Goal: Information Seeking & Learning: Learn about a topic

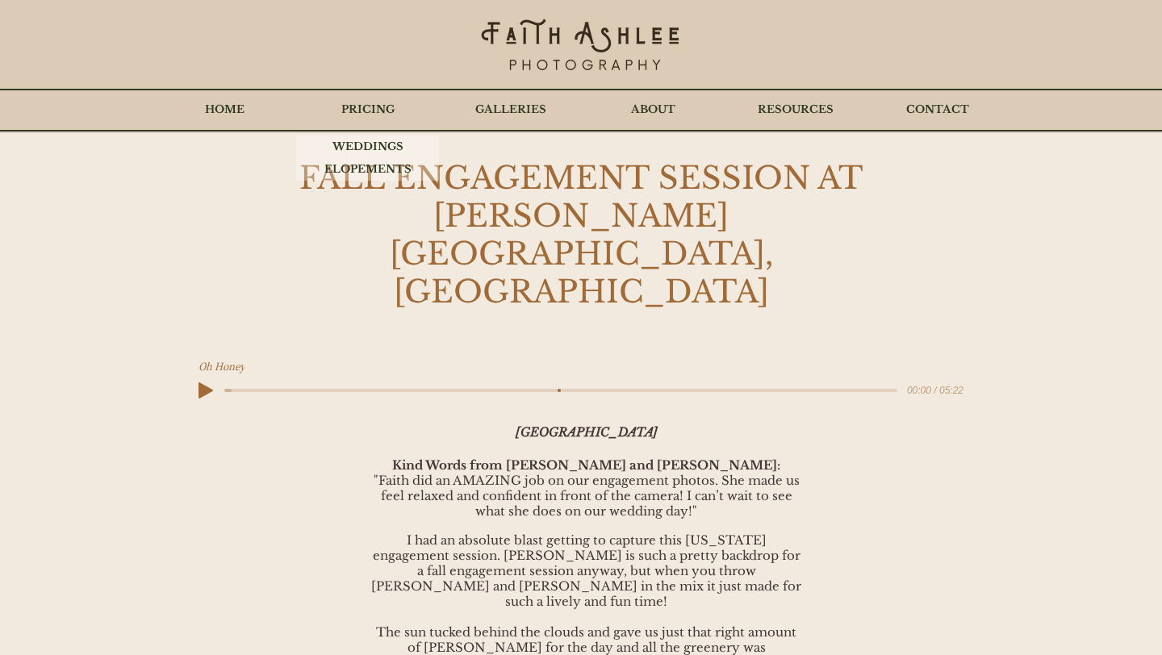
click at [368, 119] on p "PRICING" at bounding box center [367, 110] width 69 height 40
click at [368, 143] on p "WEDDINGS" at bounding box center [368, 147] width 87 height 23
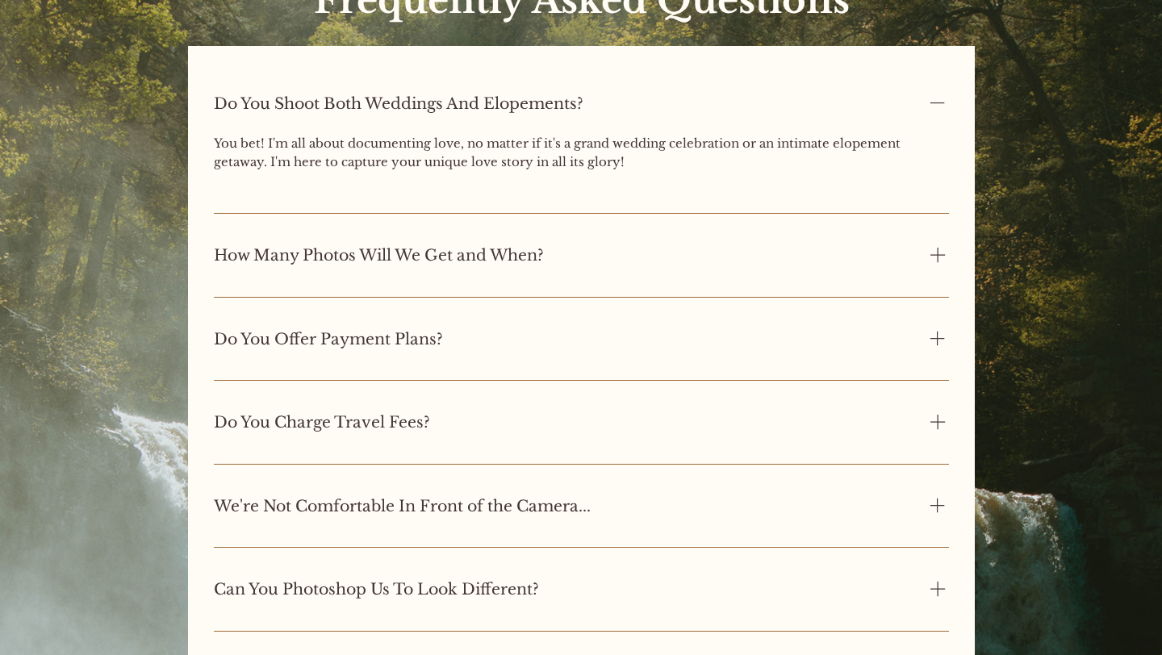
scroll to position [5661, 3]
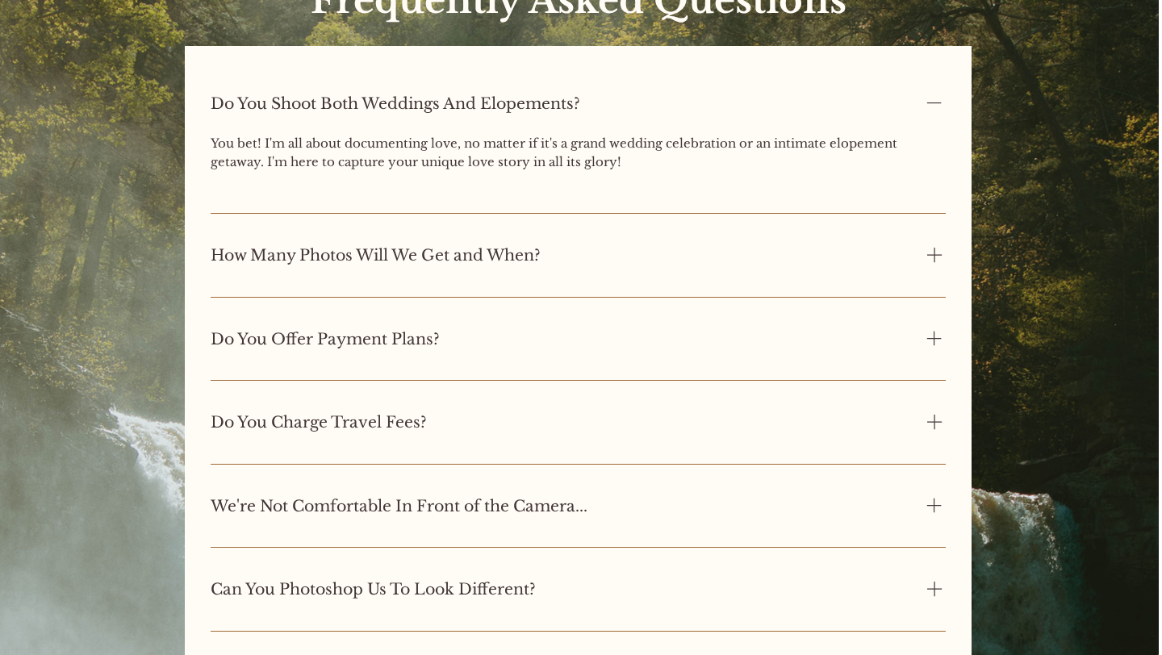
click at [303, 271] on div "How Many Photos Will We Get and When?" at bounding box center [578, 256] width 735 height 64
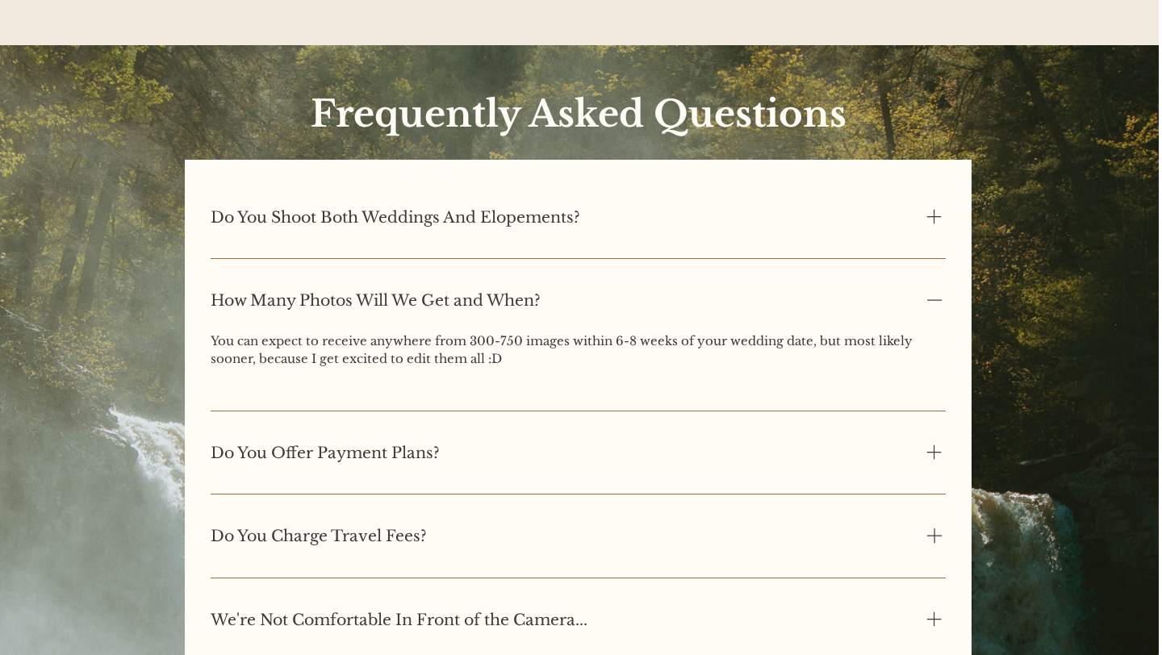
scroll to position [5538, 3]
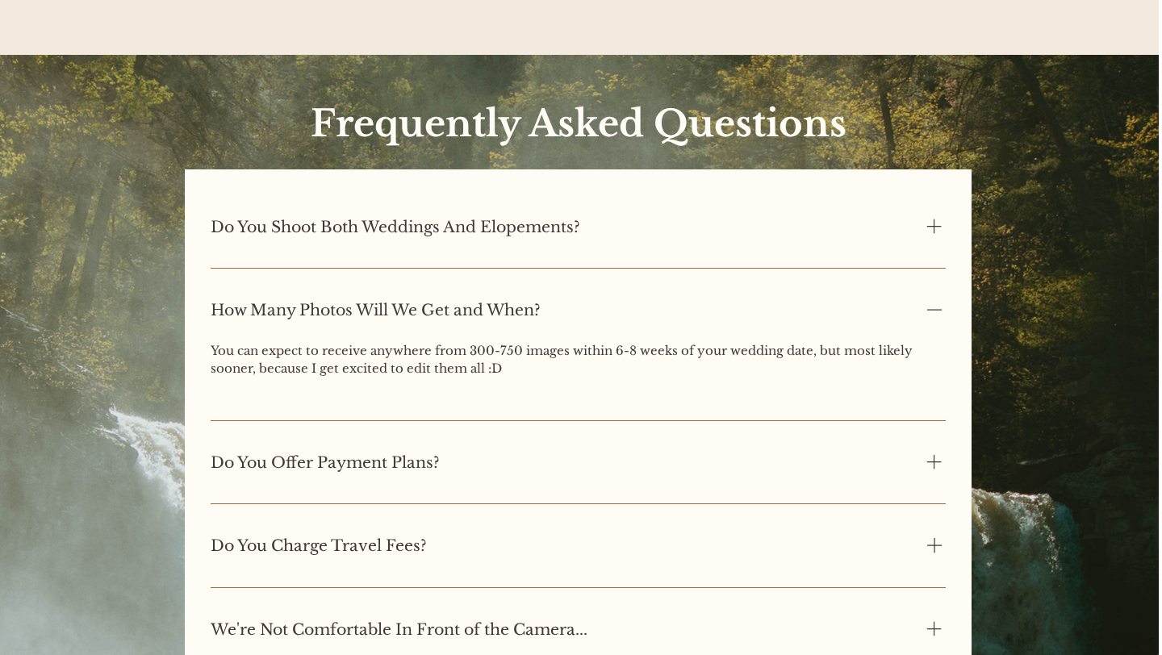
click at [369, 301] on div "How Many Photos Will We Get and When?" at bounding box center [567, 310] width 712 height 25
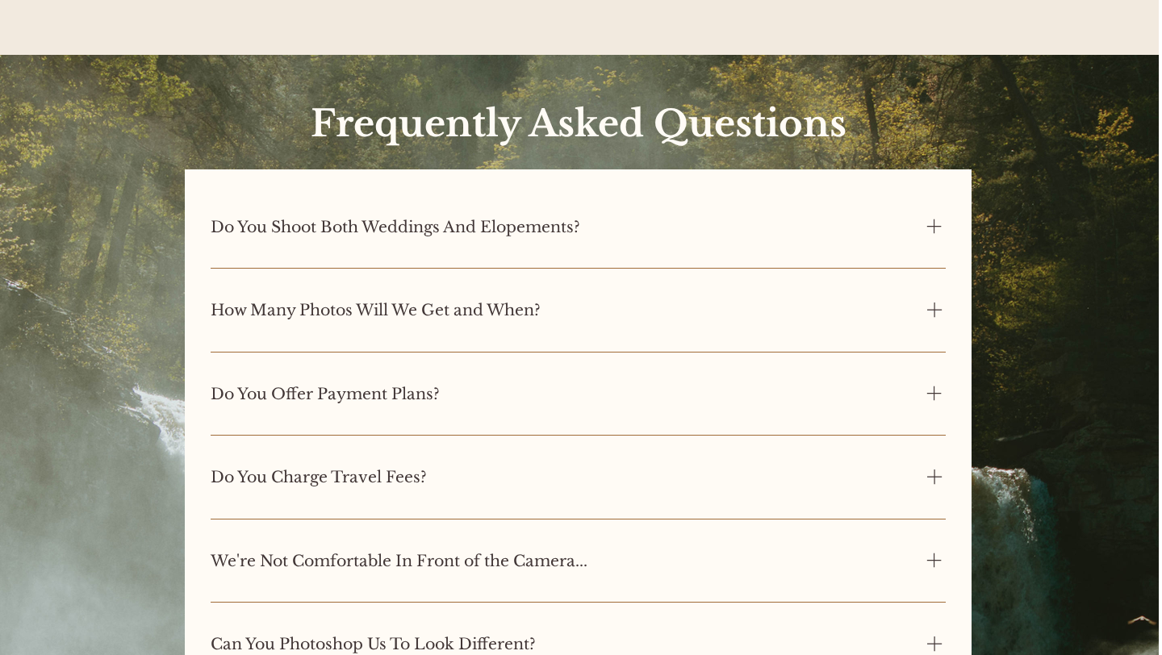
click at [375, 240] on div "Do You Shoot Both Weddings And Elopements?" at bounding box center [567, 227] width 712 height 25
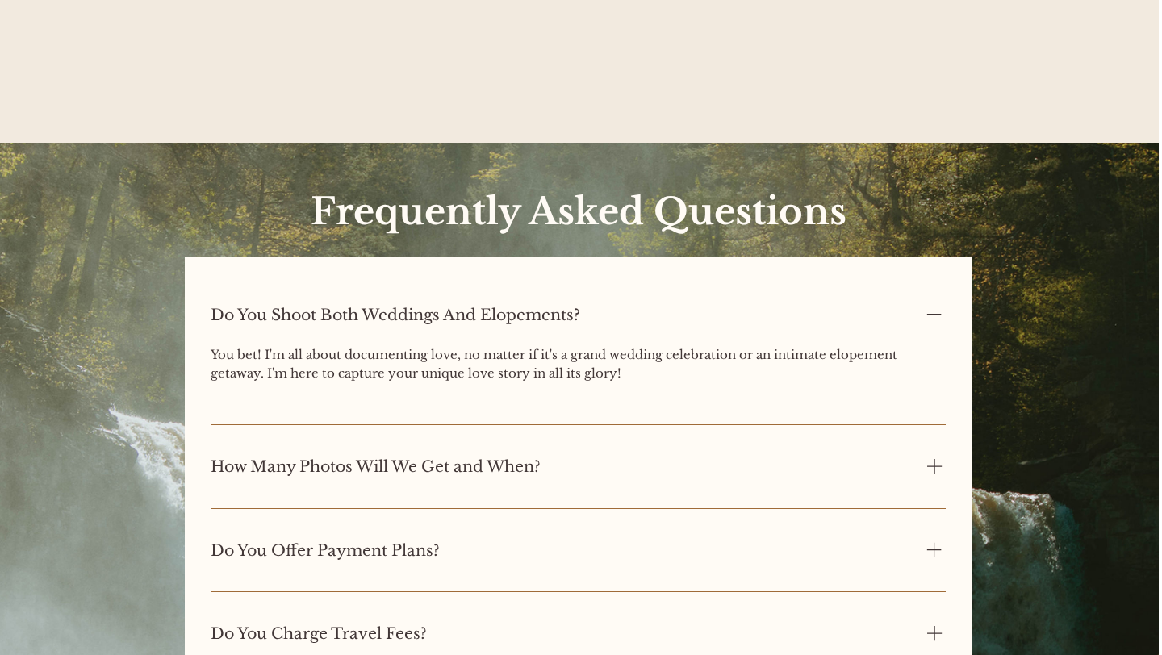
scroll to position [5438, 3]
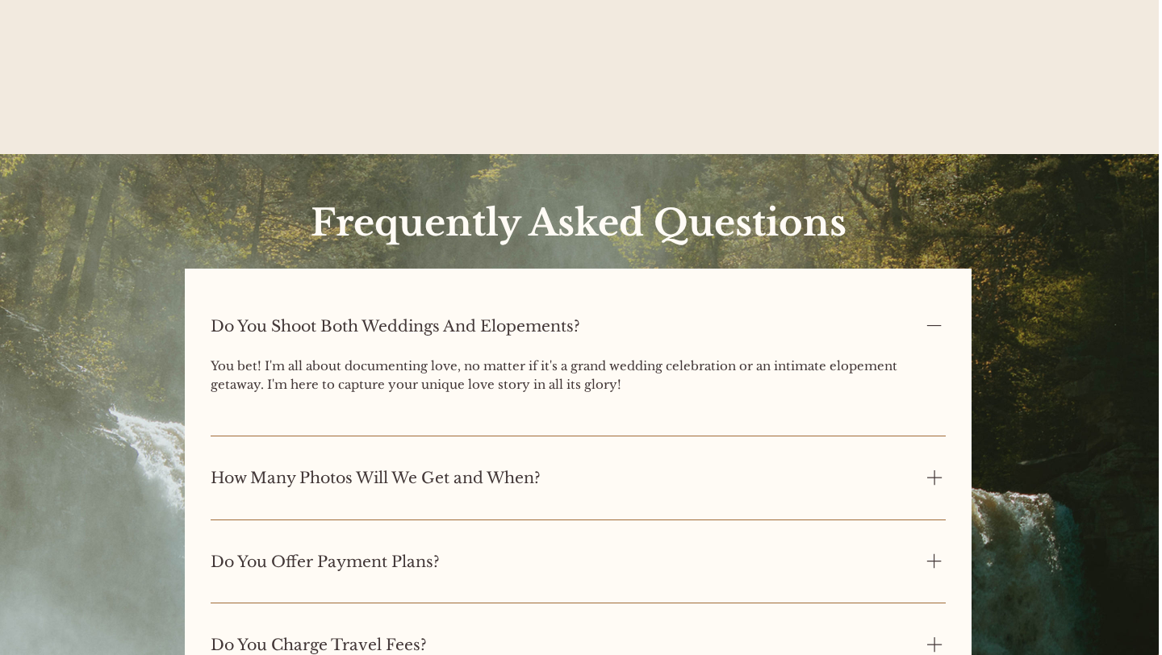
drag, startPoint x: 310, startPoint y: 366, endPoint x: 637, endPoint y: 378, distance: 327.1
click at [636, 379] on span "You bet! I'm all about documenting love, no matter if it's a grand wedding cele…" at bounding box center [578, 376] width 735 height 36
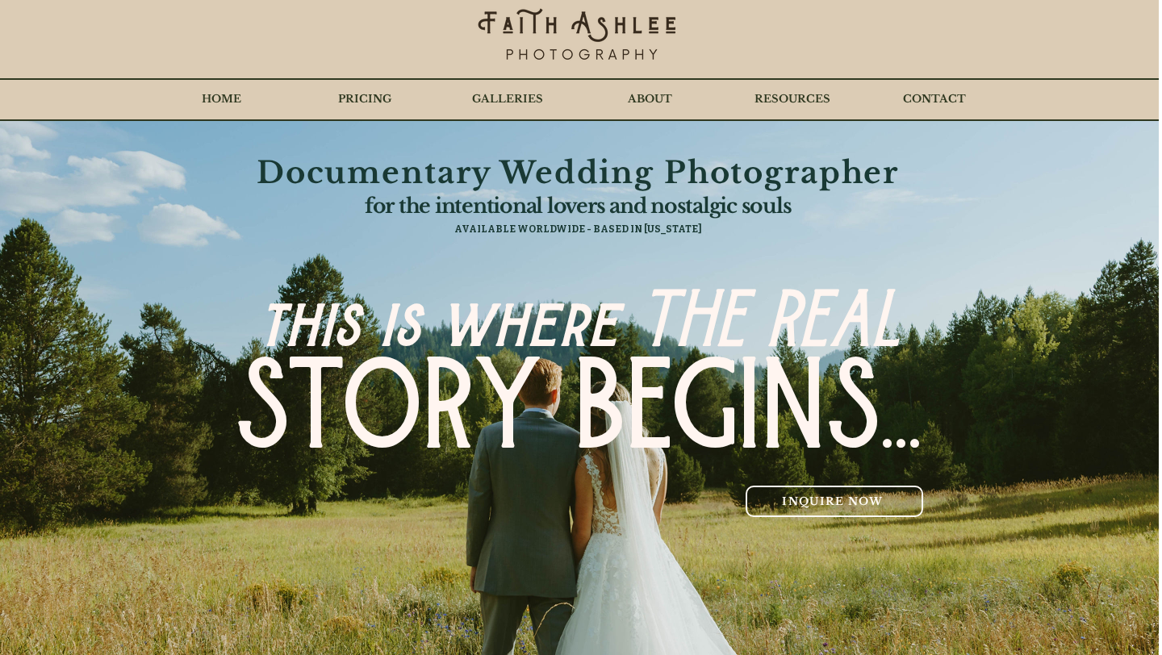
scroll to position [0, 3]
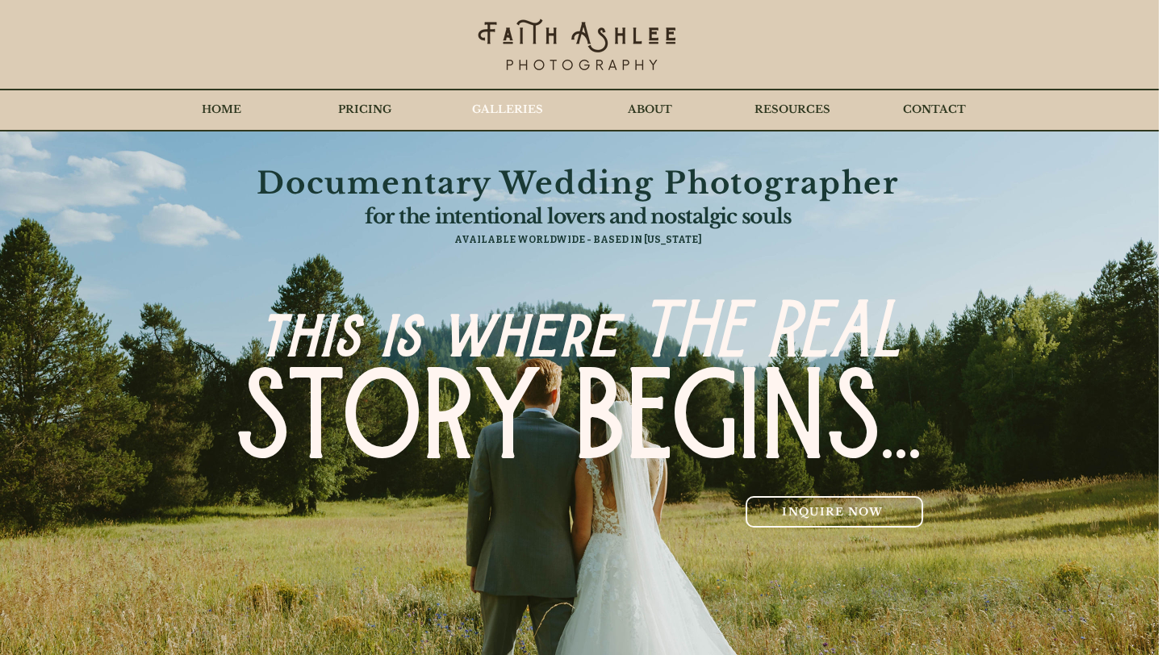
click at [510, 119] on p "GALLERIES" at bounding box center [507, 110] width 87 height 40
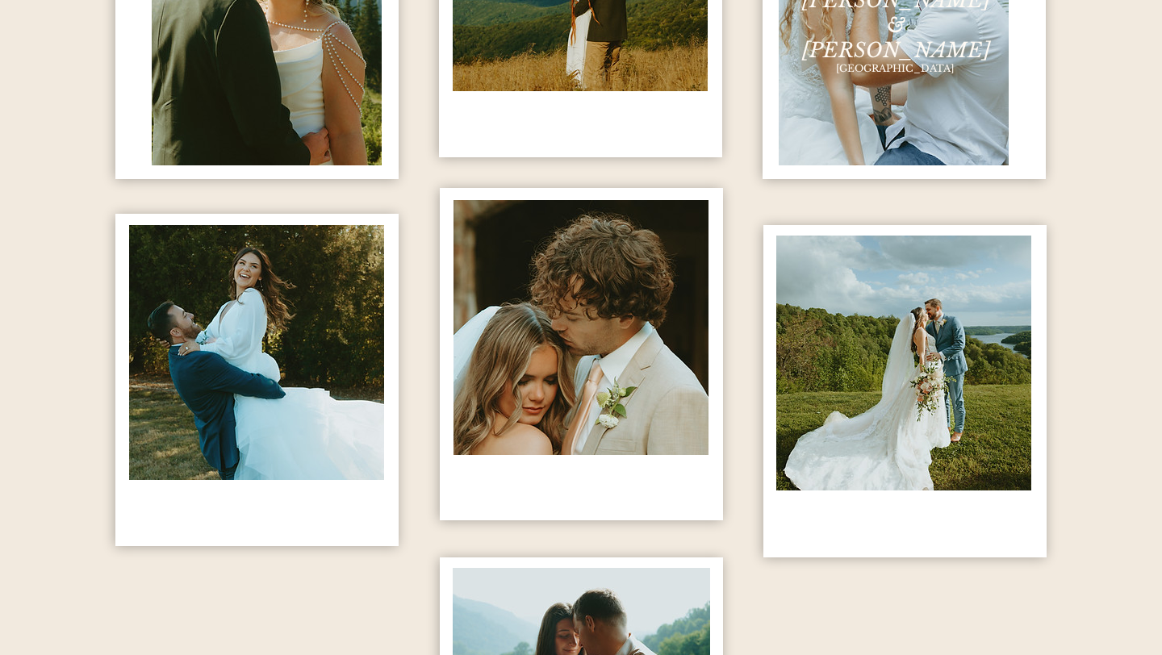
scroll to position [1139, 0]
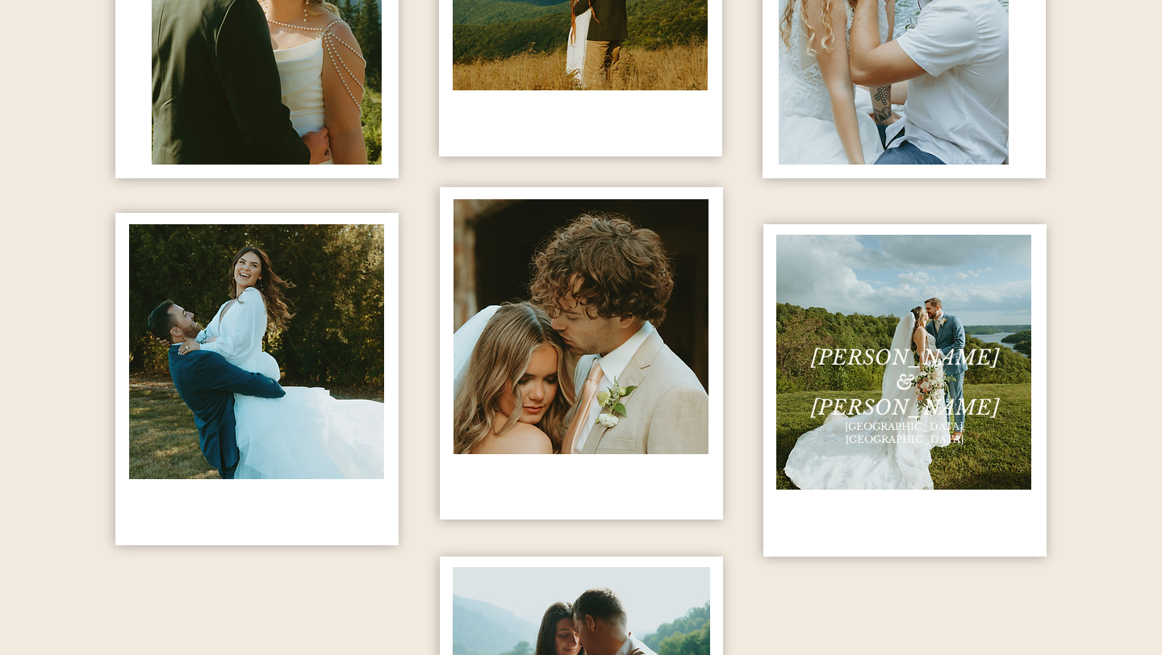
click at [864, 445] on img "content changes on hover" at bounding box center [904, 362] width 255 height 255
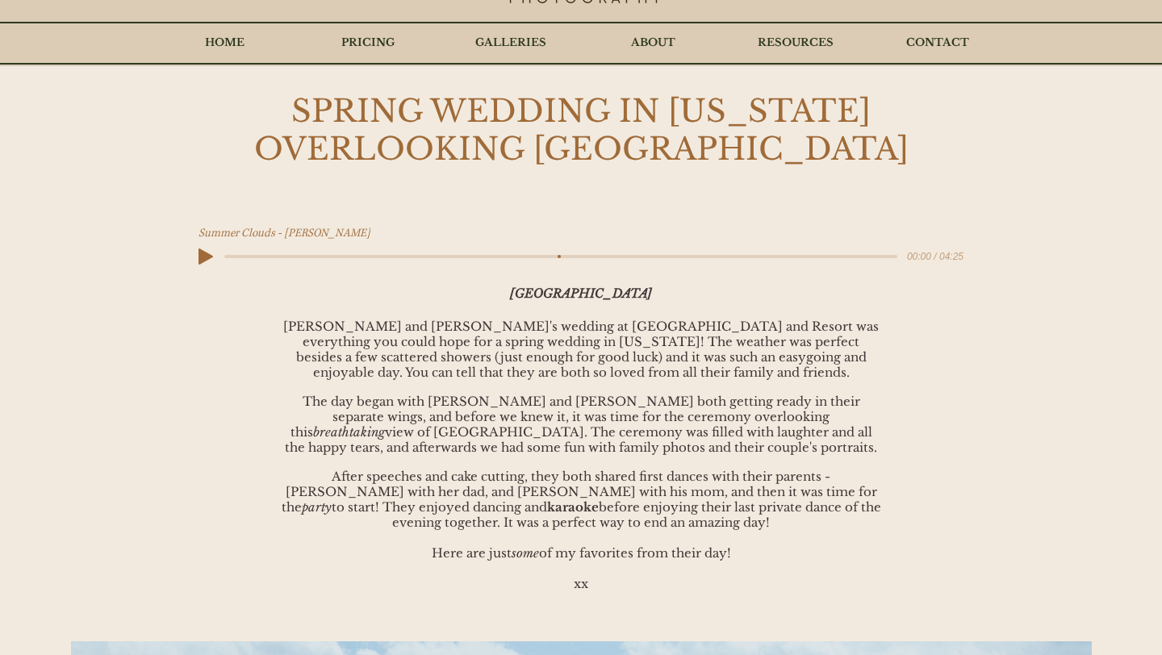
scroll to position [70, 0]
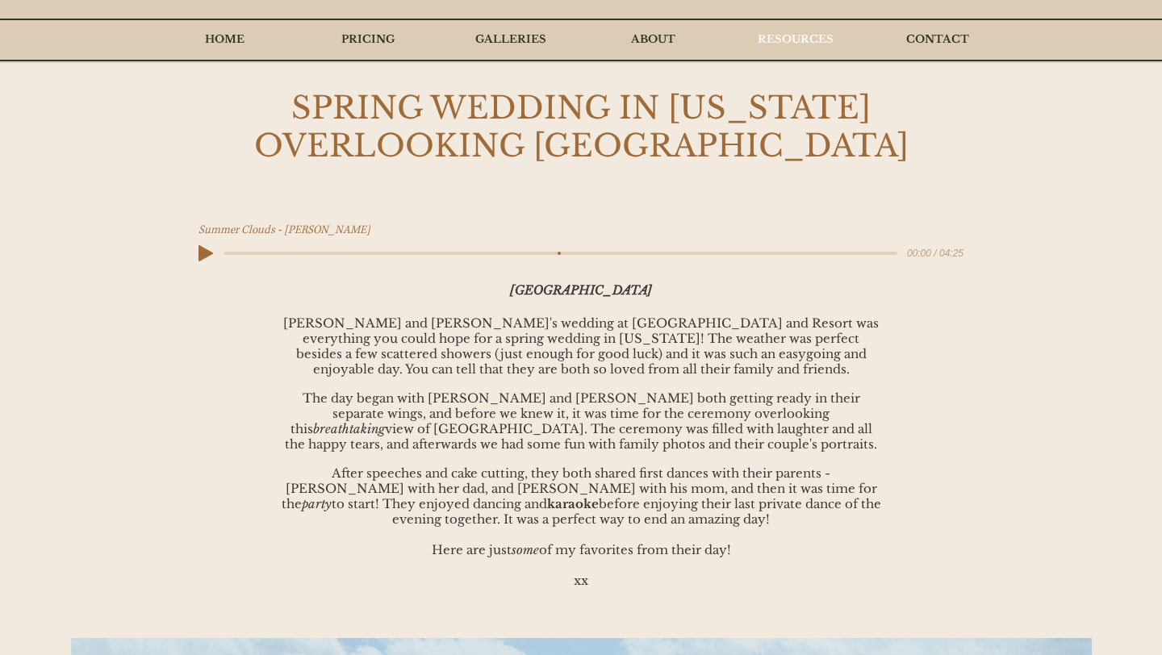
click at [784, 45] on p "RESOURCES" at bounding box center [796, 39] width 92 height 40
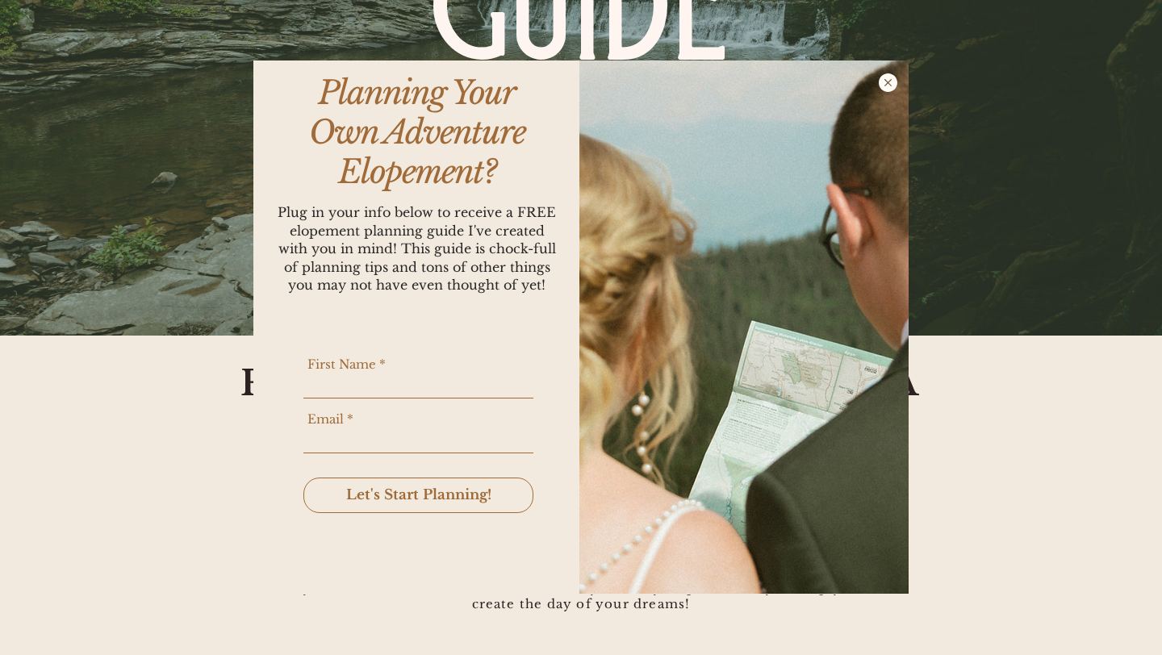
click at [884, 85] on icon "Back to site" at bounding box center [888, 82] width 19 height 19
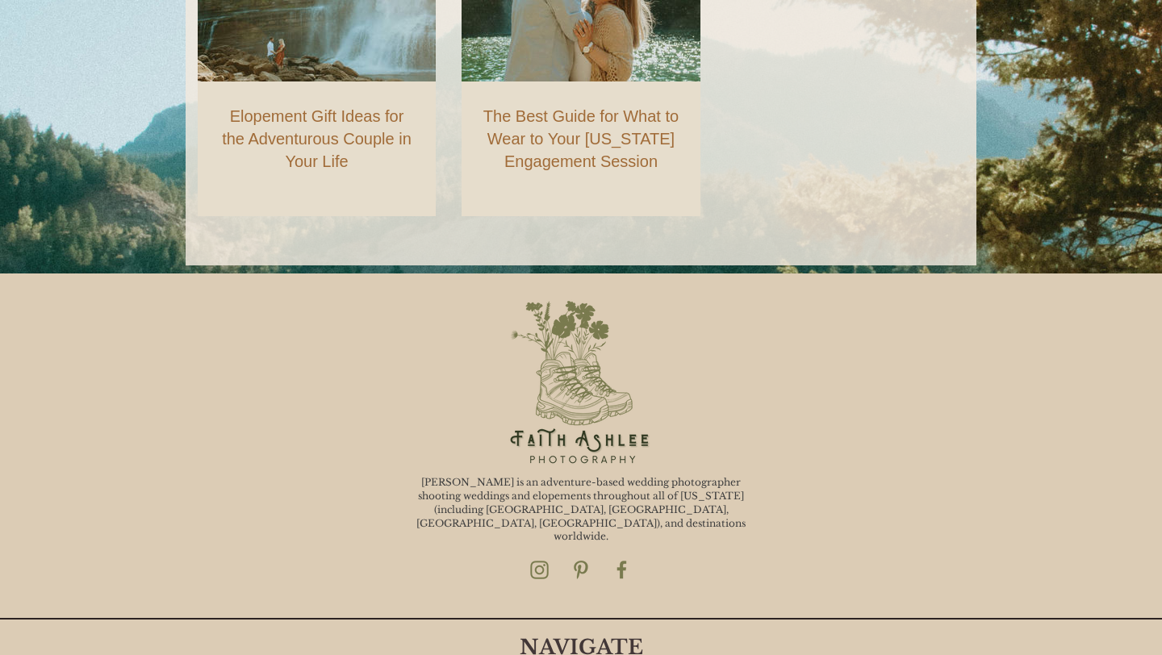
scroll to position [2846, 0]
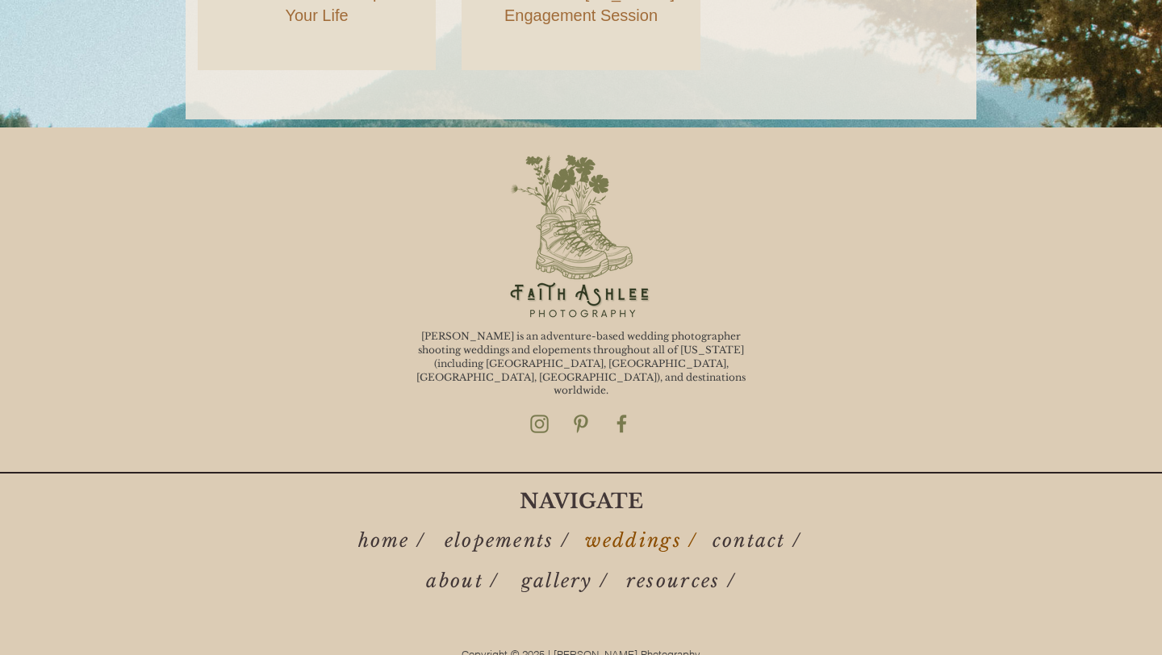
click at [614, 530] on span "weddings /" at bounding box center [641, 541] width 113 height 23
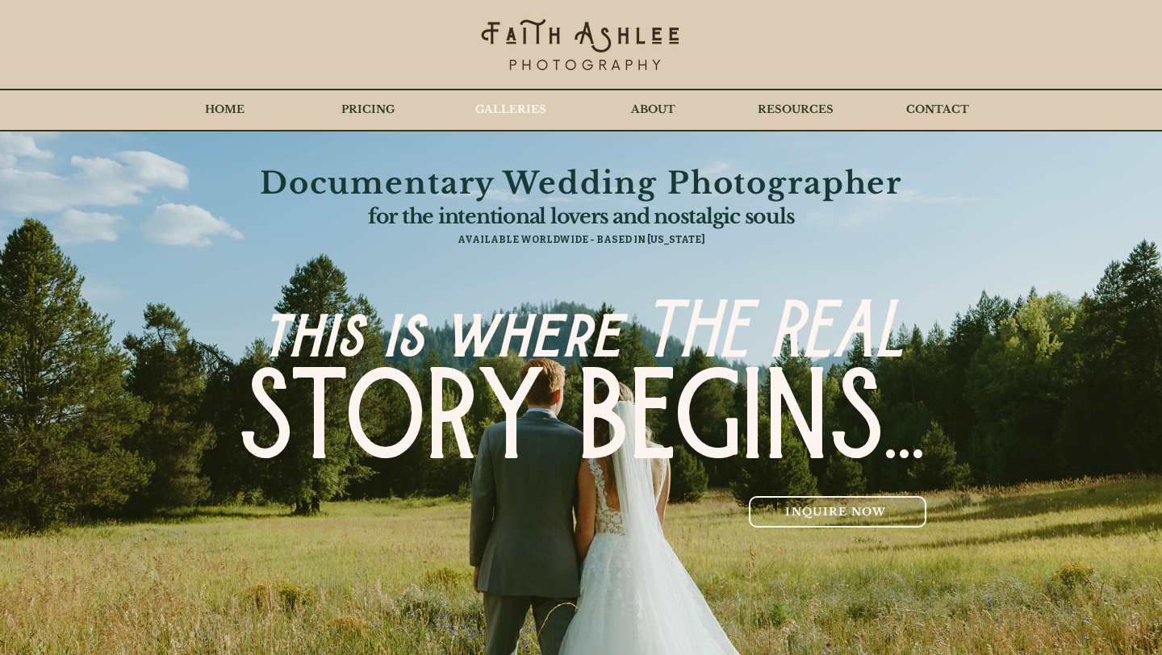
click at [484, 111] on p "GALLERIES" at bounding box center [510, 110] width 87 height 40
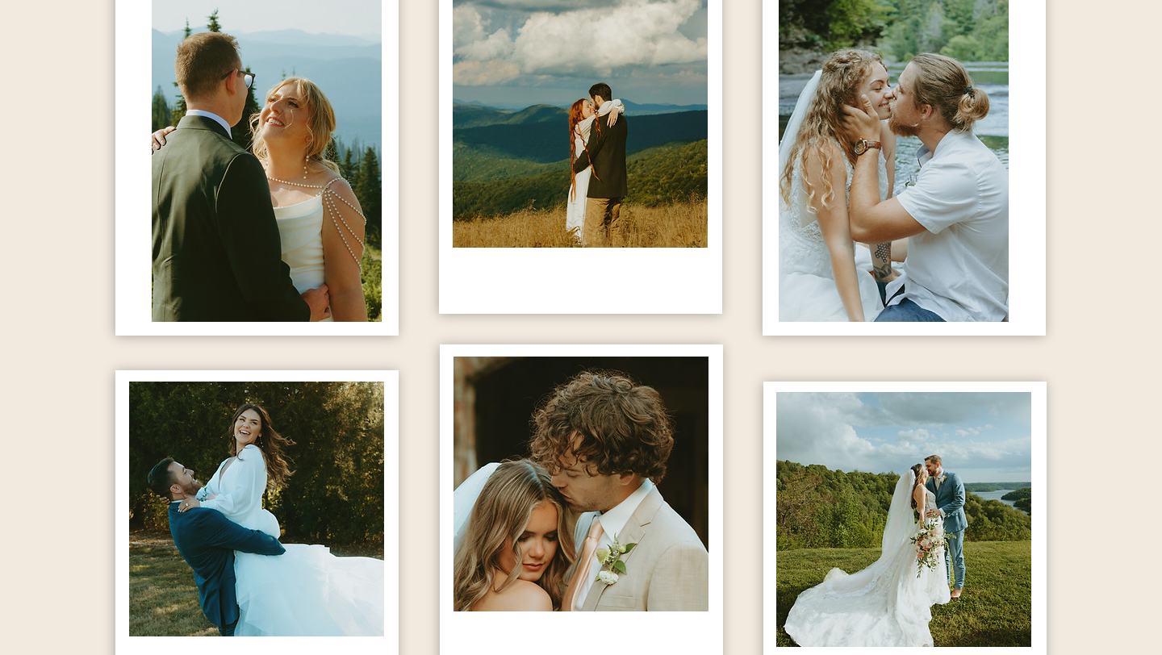
scroll to position [1050, 0]
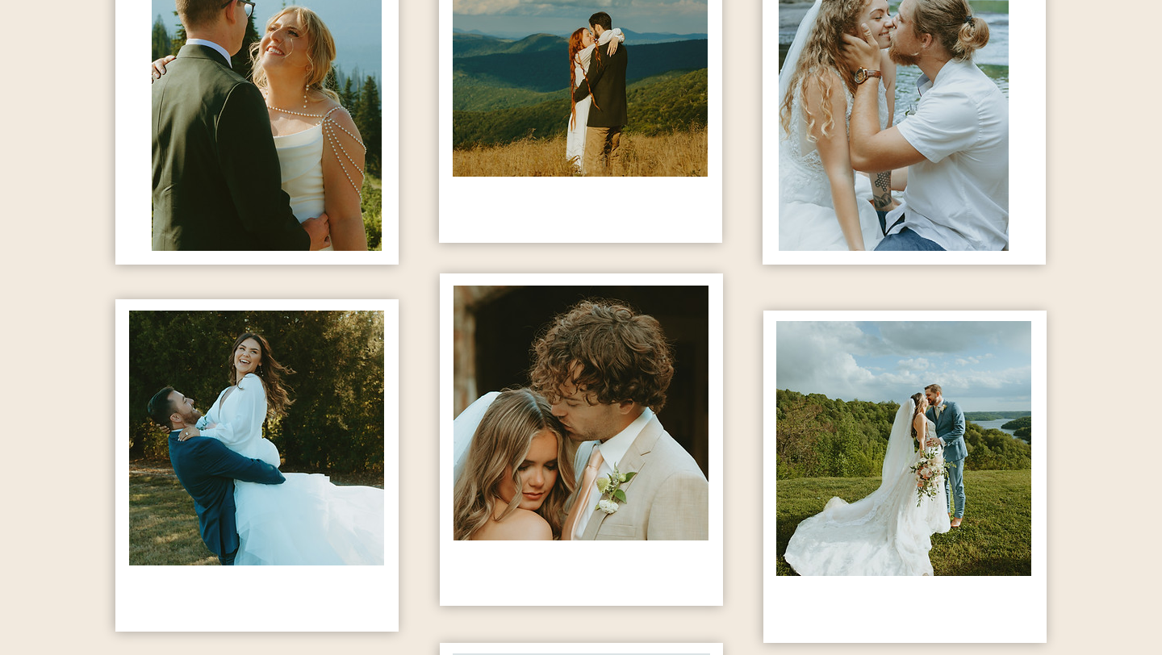
click at [383, 321] on img "content changes on hover" at bounding box center [256, 438] width 255 height 255
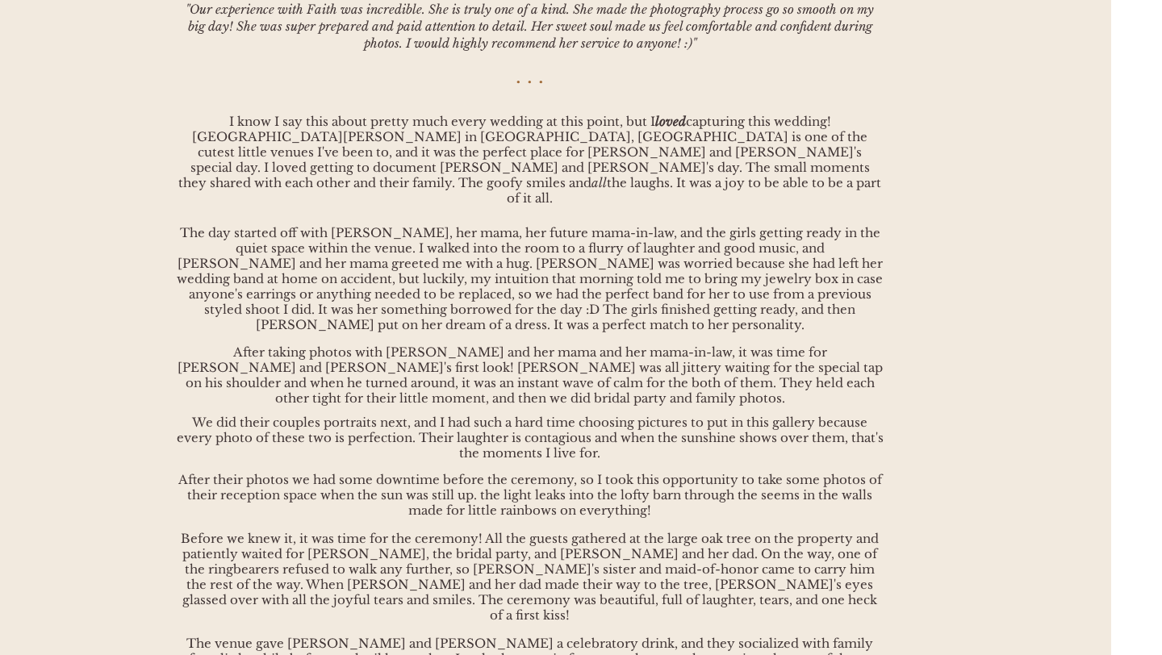
scroll to position [0, 51]
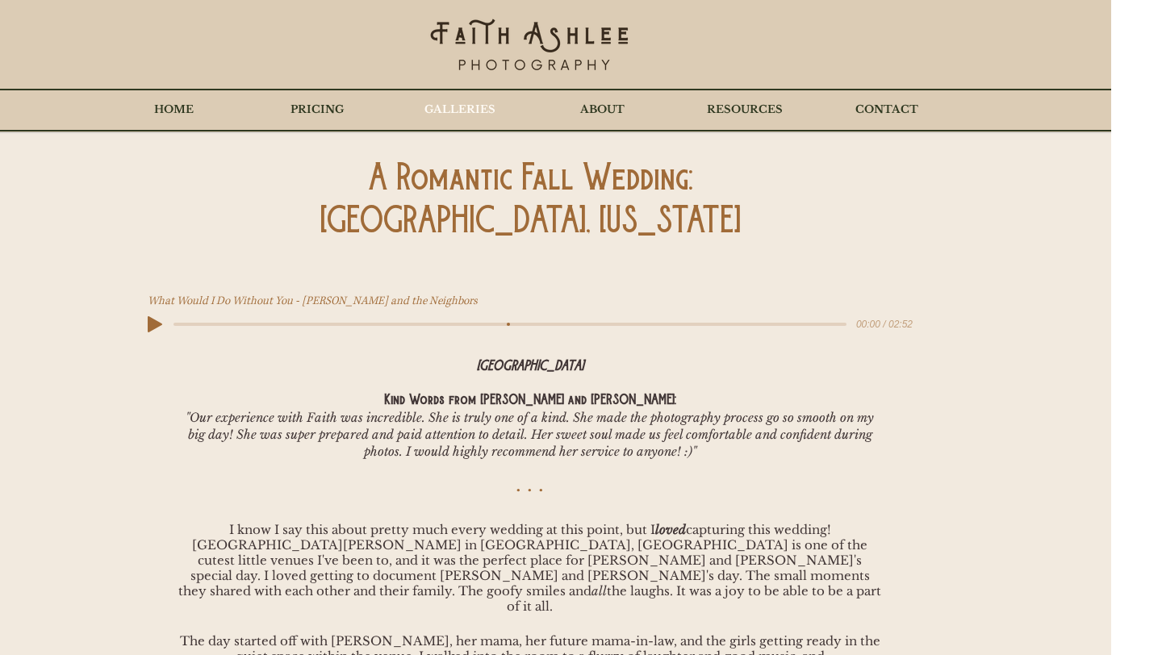
click at [476, 120] on p "GALLERIES" at bounding box center [460, 110] width 87 height 40
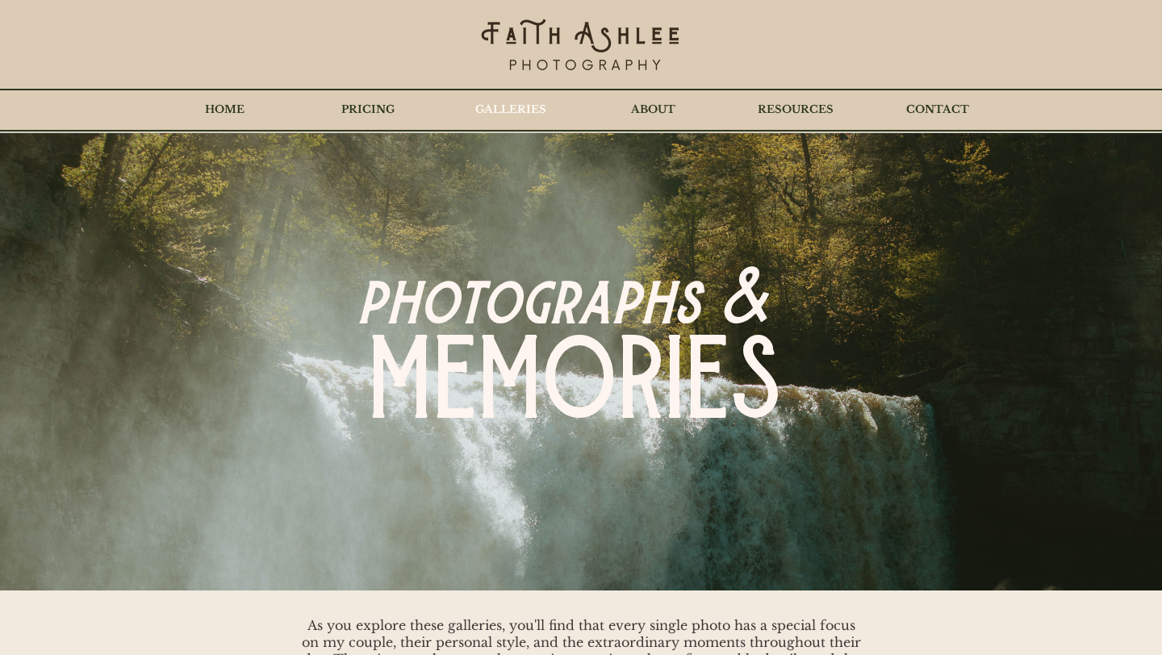
click at [503, 114] on p "GALLERIES" at bounding box center [510, 110] width 87 height 40
click at [831, 109] on p "RESOURCES" at bounding box center [796, 110] width 92 height 40
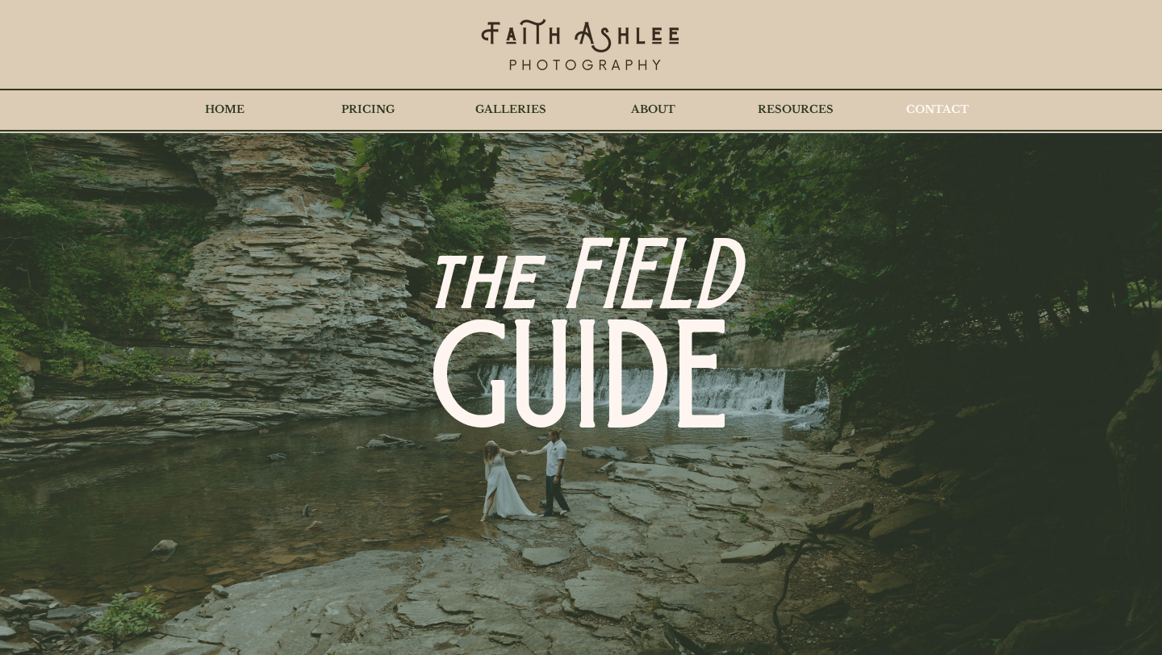
click at [929, 110] on p "CONTACT" at bounding box center [937, 110] width 79 height 40
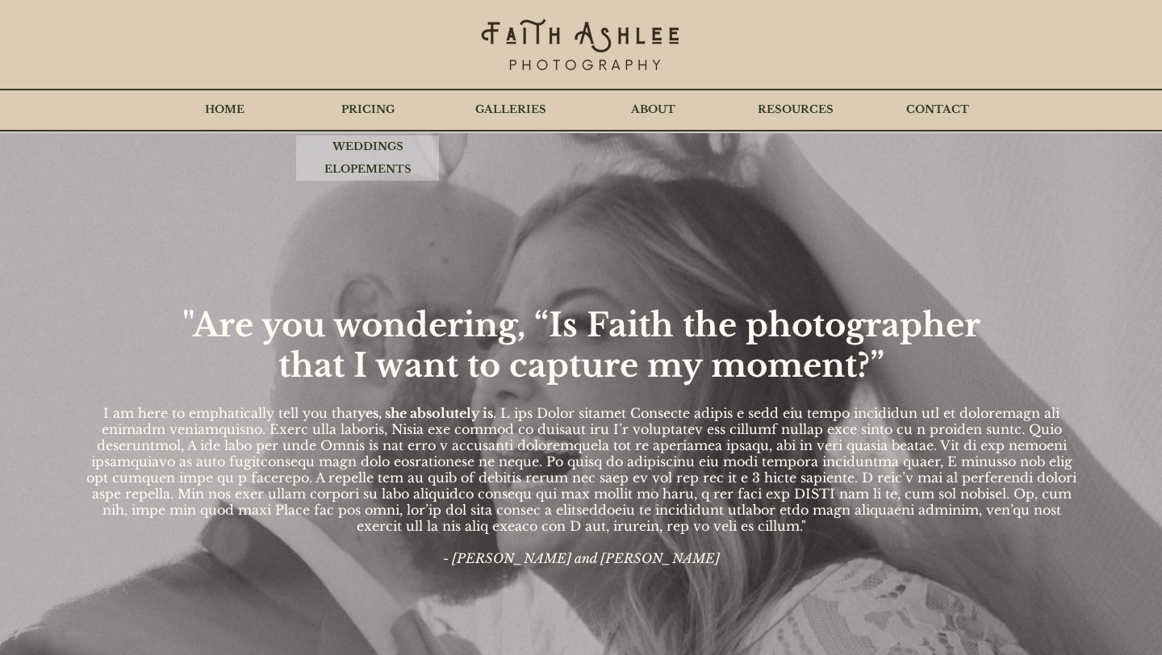
click at [354, 108] on p "PRICING" at bounding box center [367, 110] width 69 height 40
click at [359, 142] on p "WEDDINGS" at bounding box center [368, 147] width 87 height 23
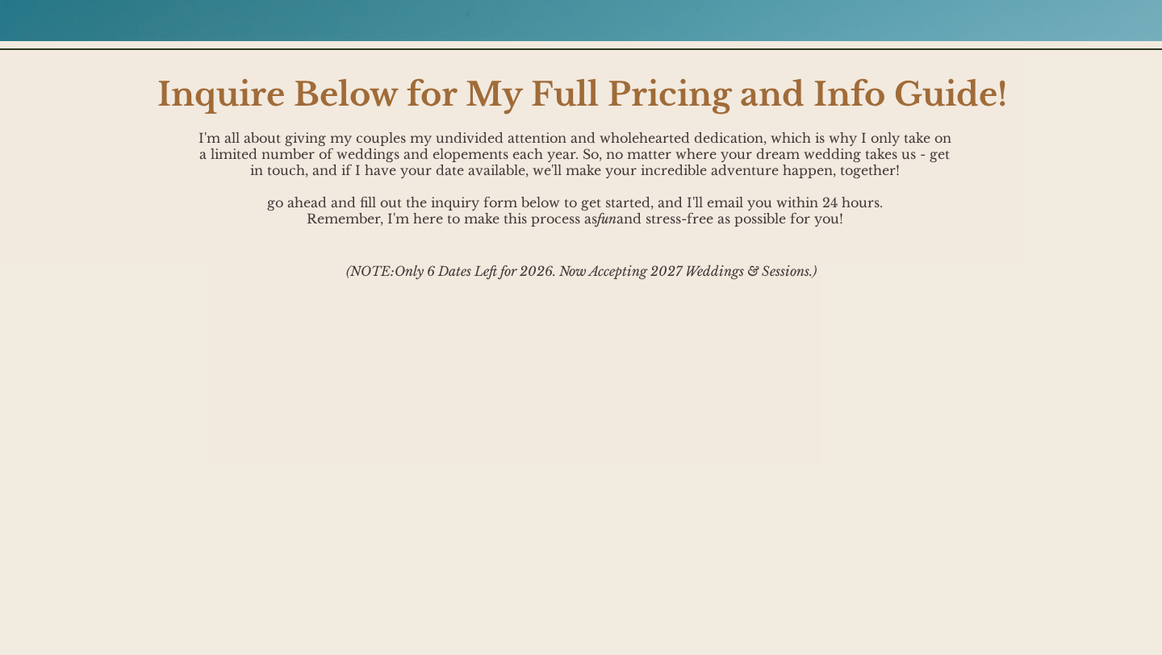
scroll to position [4133, 0]
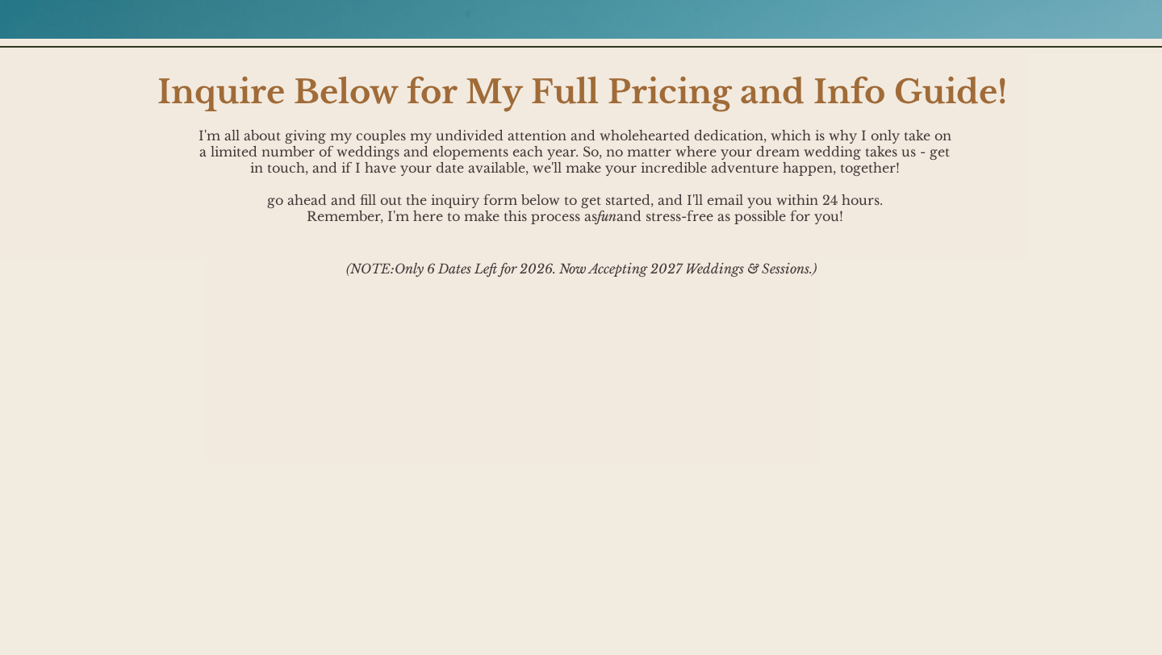
drag, startPoint x: 399, startPoint y: 266, endPoint x: 706, endPoint y: 278, distance: 307.8
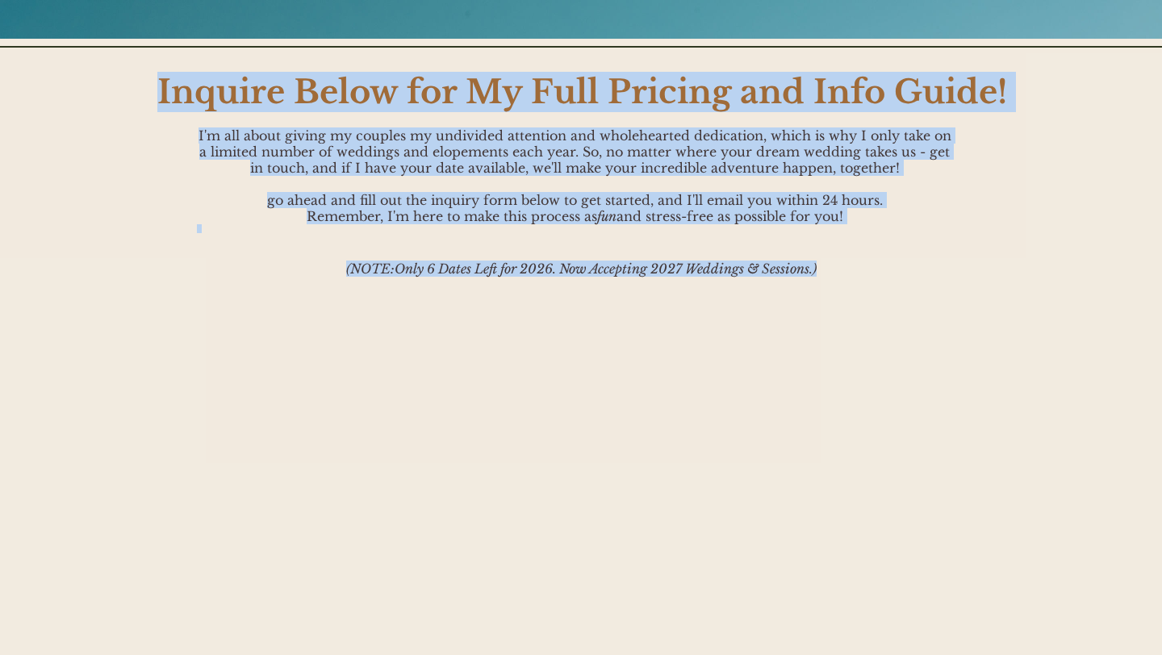
drag, startPoint x: 839, startPoint y: 265, endPoint x: 464, endPoint y: 252, distance: 374.8
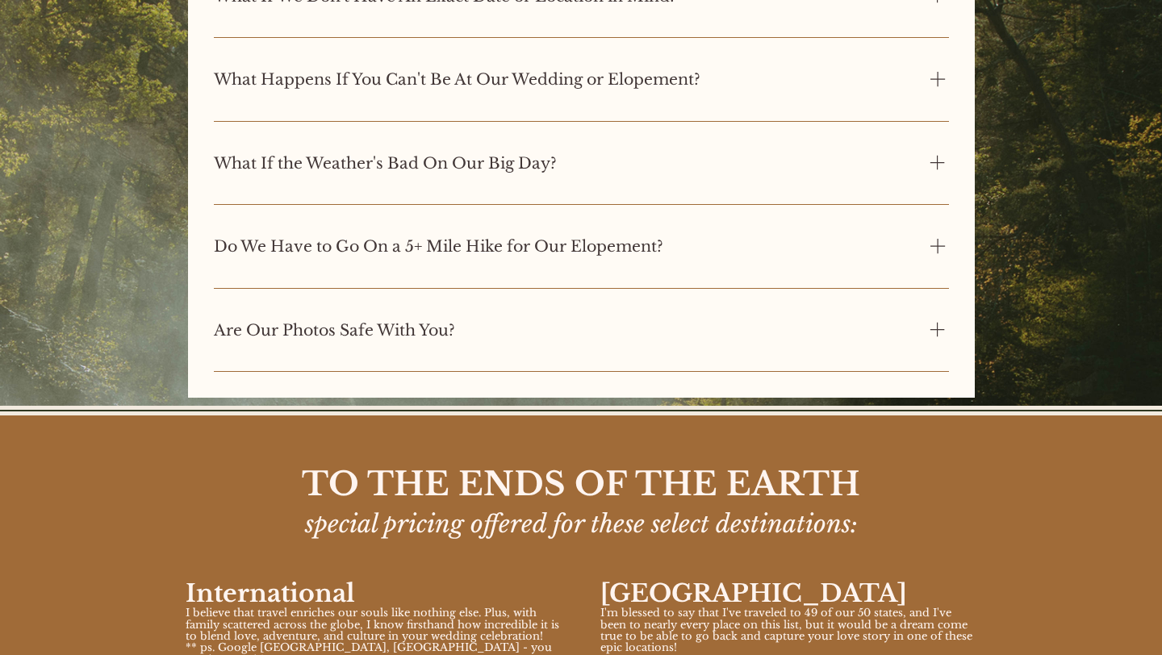
scroll to position [6344, 0]
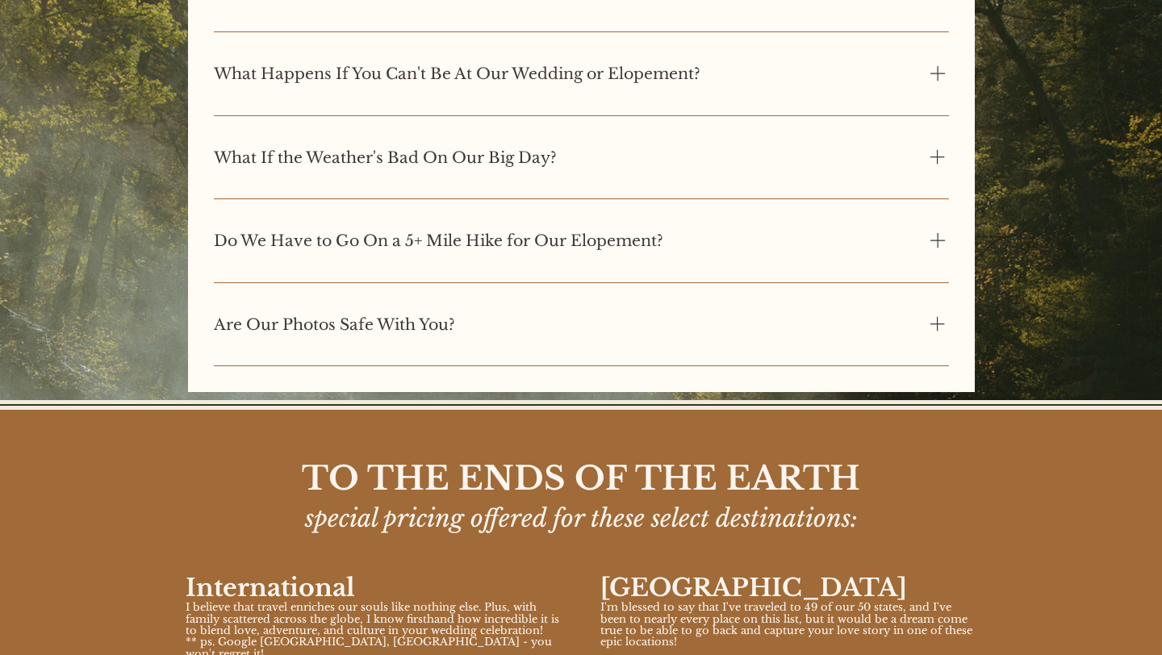
click at [570, 250] on h3 "Do We Have to Go On a 5+ Mile Hike for Our Elopement?" at bounding box center [439, 241] width 450 height 19
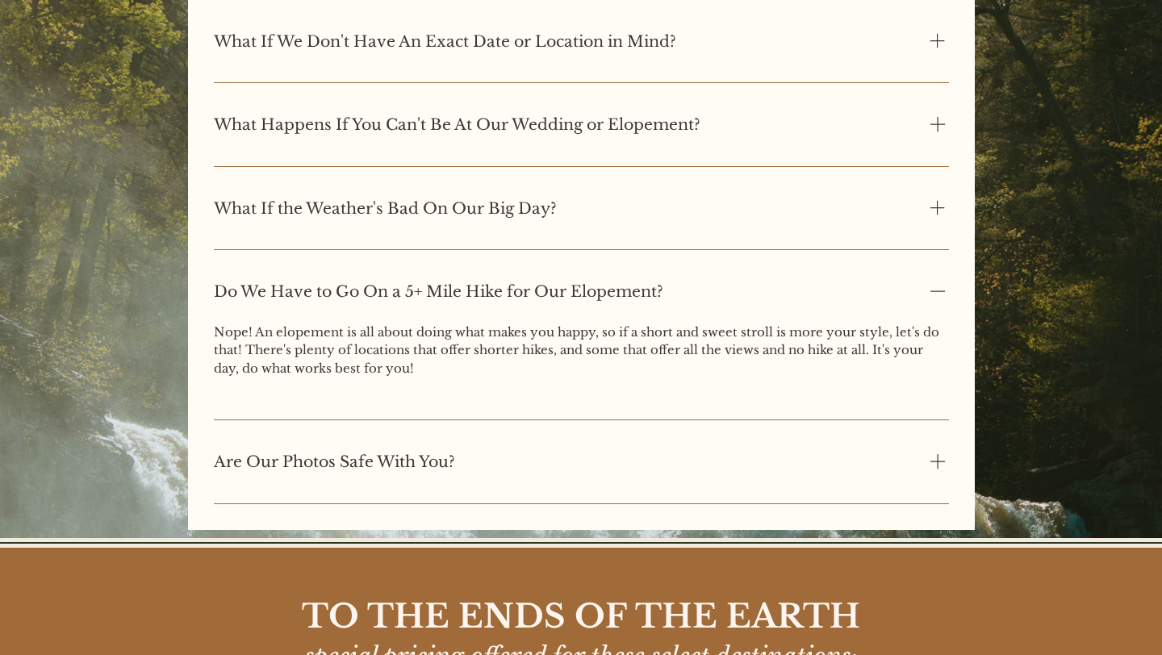
scroll to position [6209, 0]
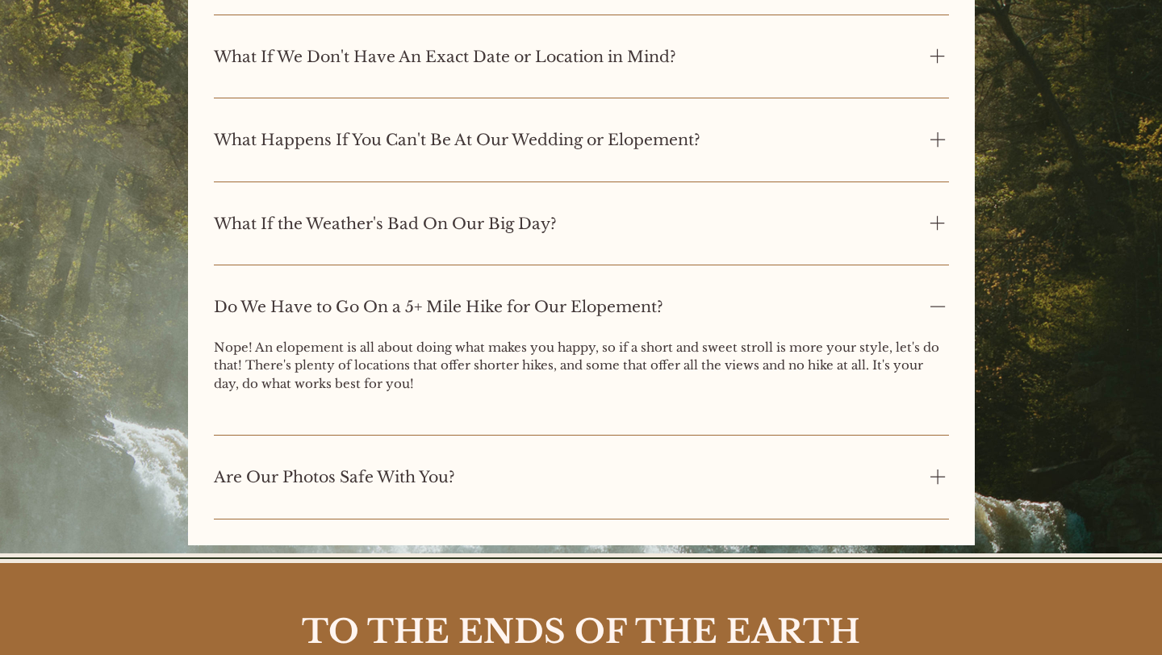
click at [557, 313] on h3 "Do We Have to Go On a 5+ Mile Hike for Our Elopement?" at bounding box center [439, 307] width 450 height 19
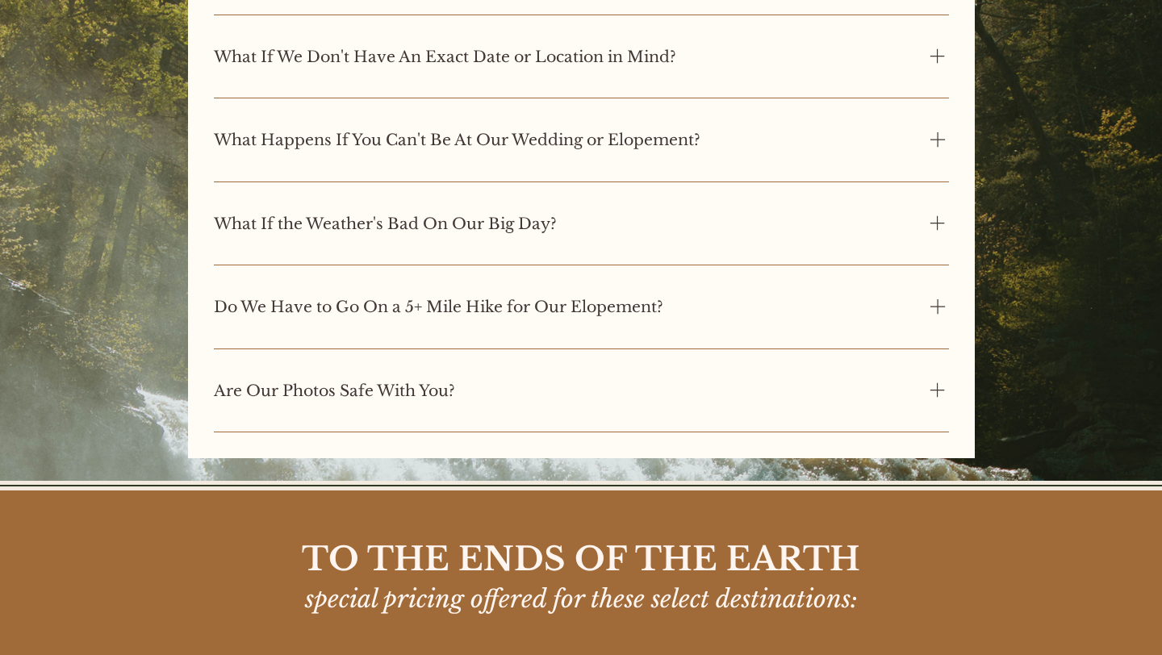
click at [495, 401] on div "Are Our Photos Safe With You?" at bounding box center [570, 391] width 712 height 25
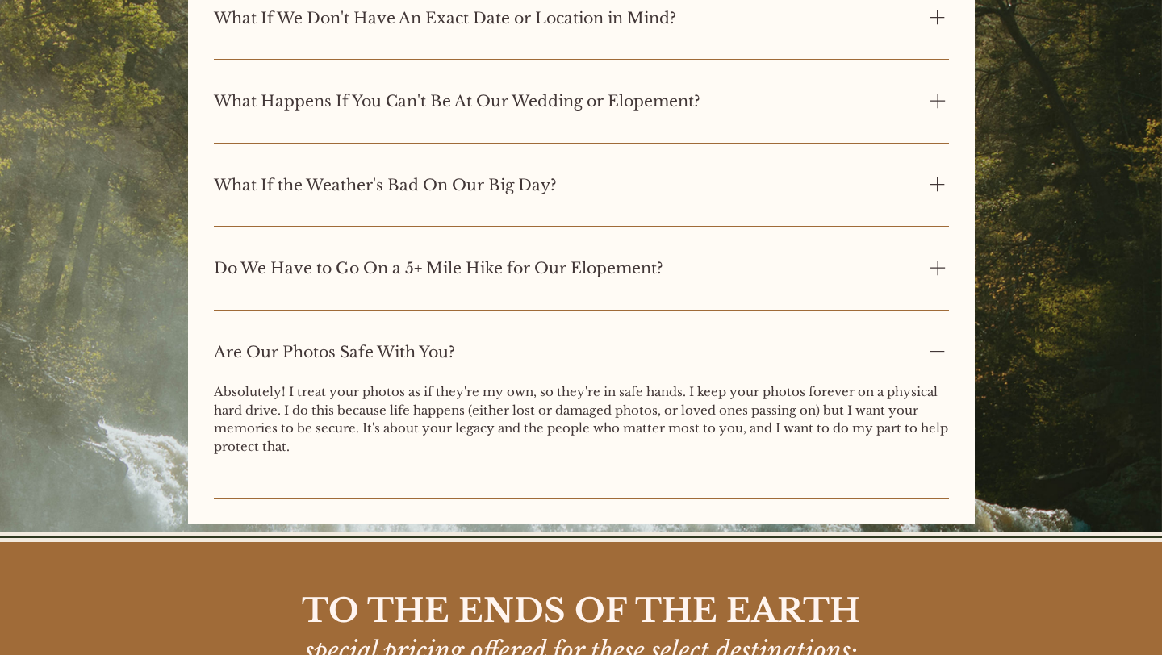
scroll to position [6278, 0]
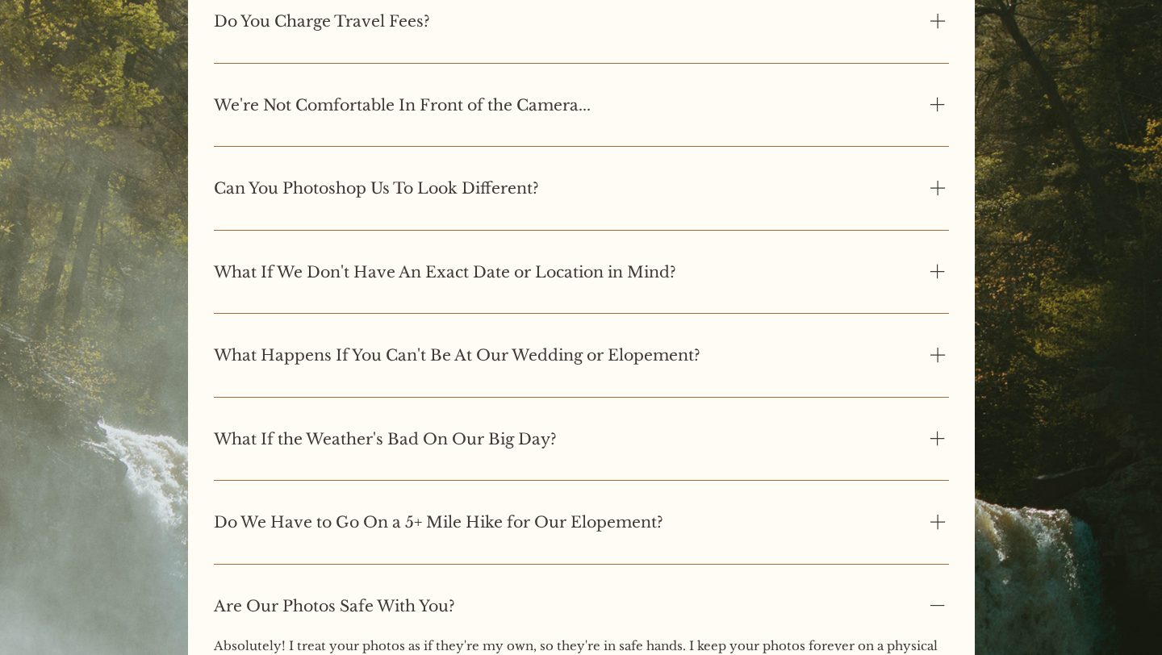
click at [464, 358] on h3 "What Happens If You Can't Be At Our Wedding or Elopement?" at bounding box center [457, 355] width 487 height 19
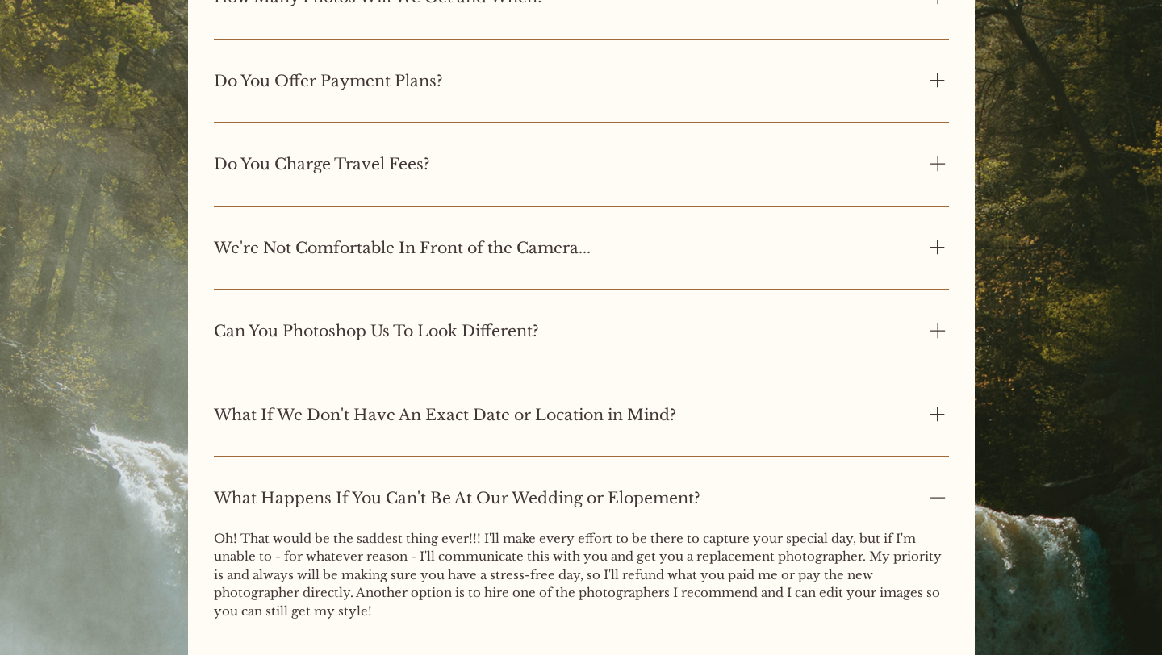
click at [464, 358] on div "Can You Photoshop Us To Look Different?" at bounding box center [581, 331] width 735 height 64
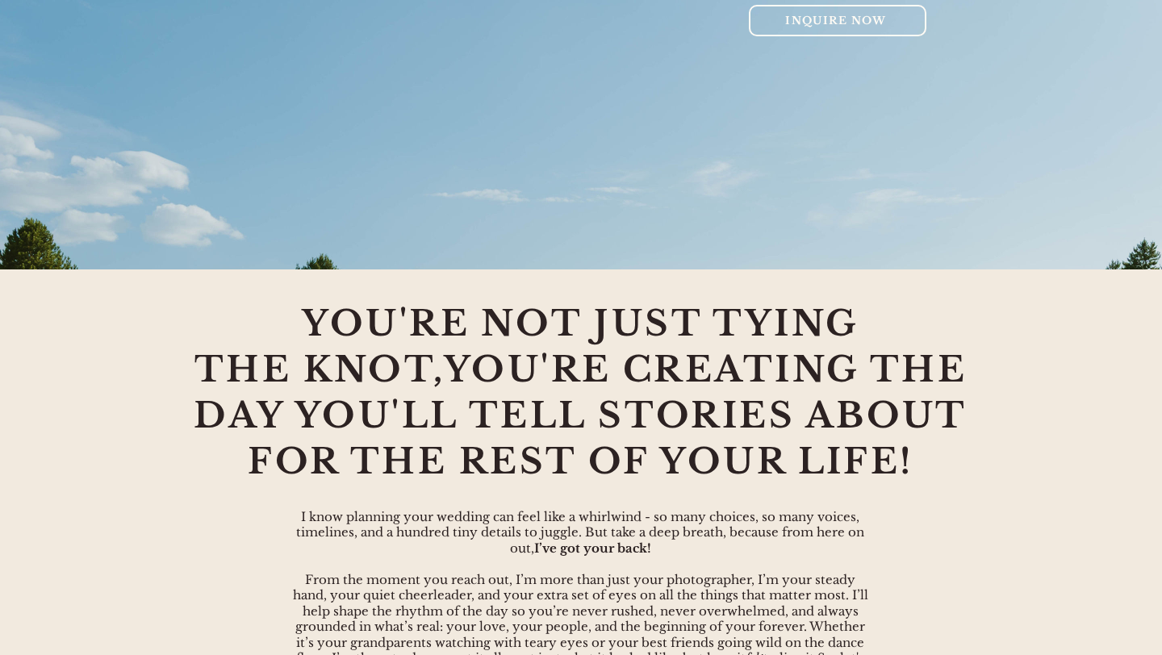
scroll to position [0, 0]
